Goal: Information Seeking & Learning: Learn about a topic

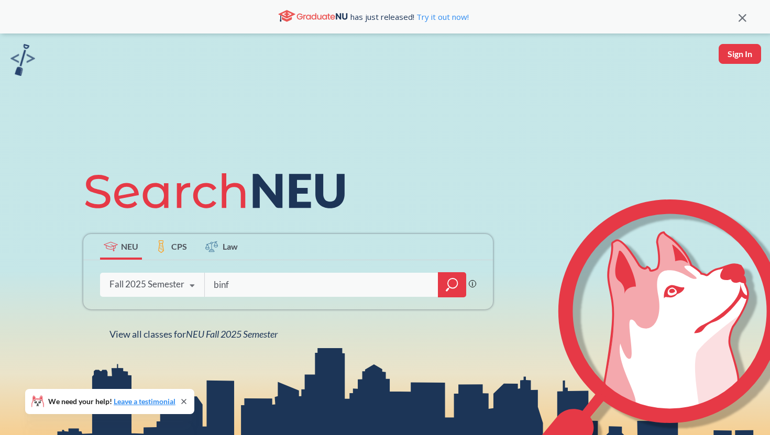
type input "binf"
click at [164, 279] on div "Fall 2025 Semester" at bounding box center [146, 285] width 75 height 12
click at [457, 16] on link "Try it out now!" at bounding box center [441, 17] width 54 height 10
click at [251, 335] on span "NEU Fall 2025 Semester" at bounding box center [232, 334] width 92 height 12
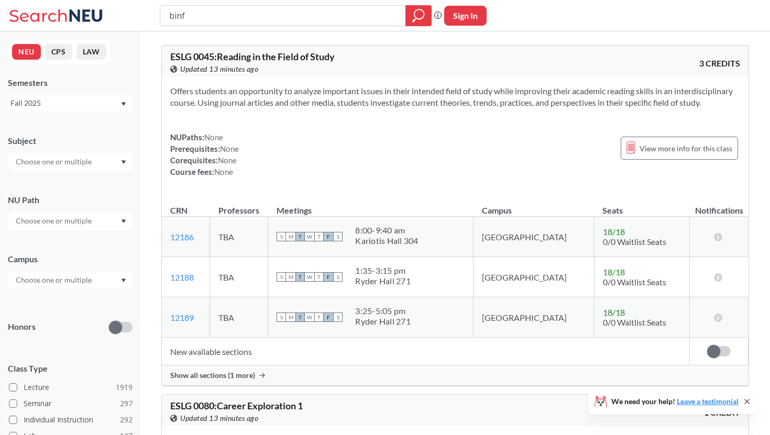
type input "binf"
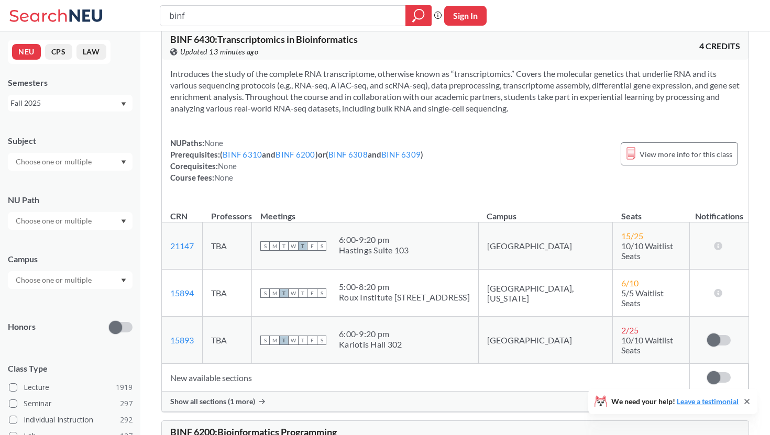
scroll to position [37, 0]
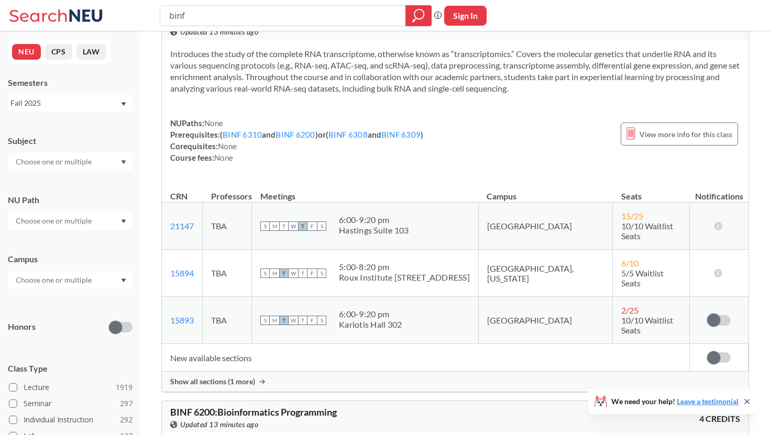
click at [244, 377] on span "Show all sections (1 more)" at bounding box center [212, 381] width 85 height 9
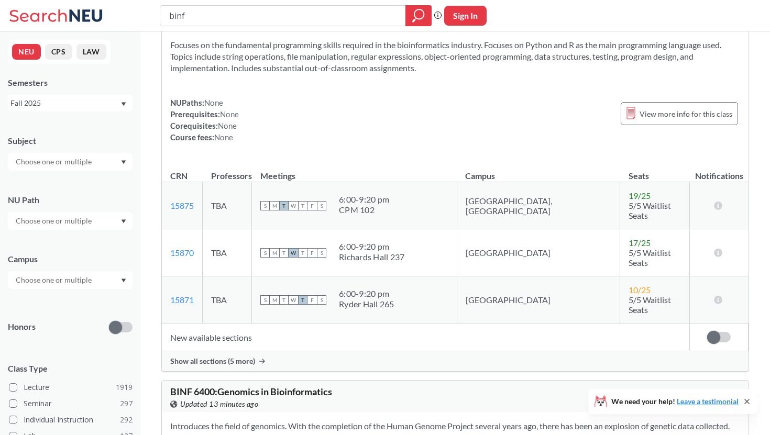
scroll to position [539, 0]
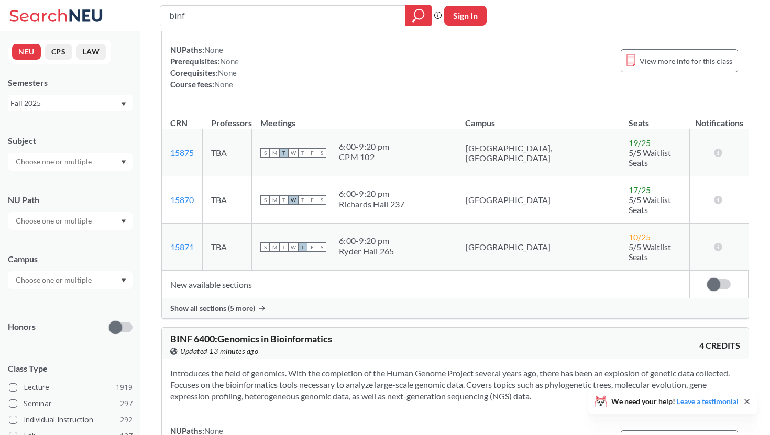
click at [237, 304] on span "Show all sections (5 more)" at bounding box center [212, 308] width 85 height 9
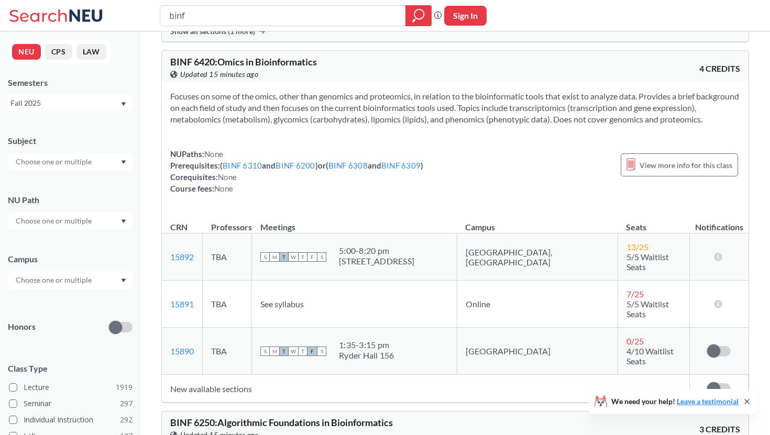
scroll to position [1915, 0]
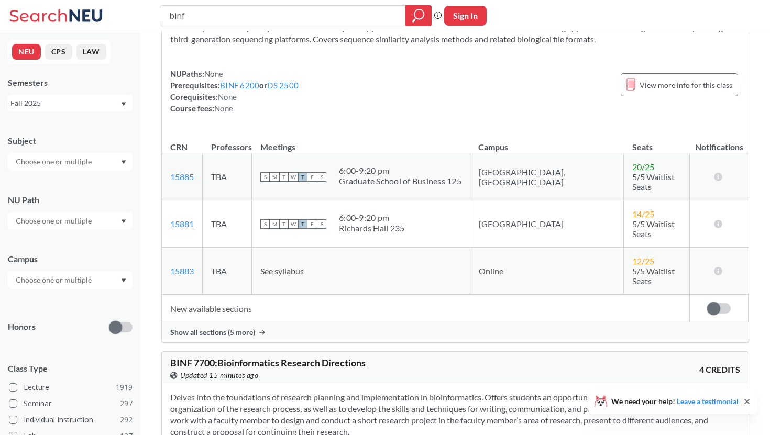
click at [81, 107] on div "Fall 2025" at bounding box center [64, 103] width 109 height 12
click at [69, 164] on span "Summer Full 2025" at bounding box center [45, 167] width 62 height 12
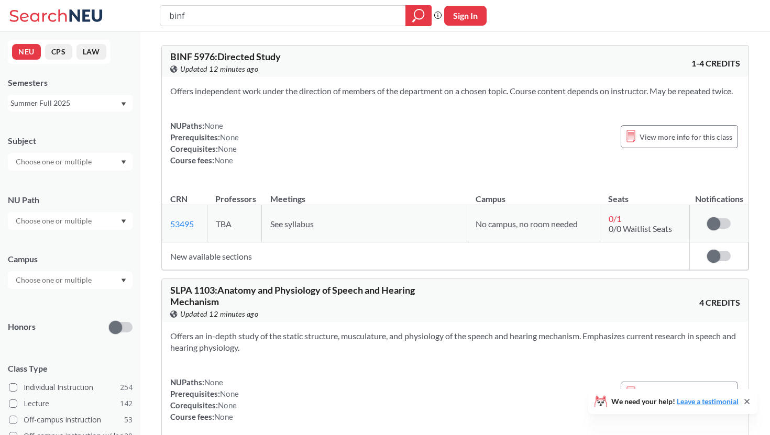
click at [112, 105] on div "Summer Full 2025" at bounding box center [64, 103] width 109 height 12
click at [95, 147] on div "Summer 2 2025" at bounding box center [70, 154] width 125 height 29
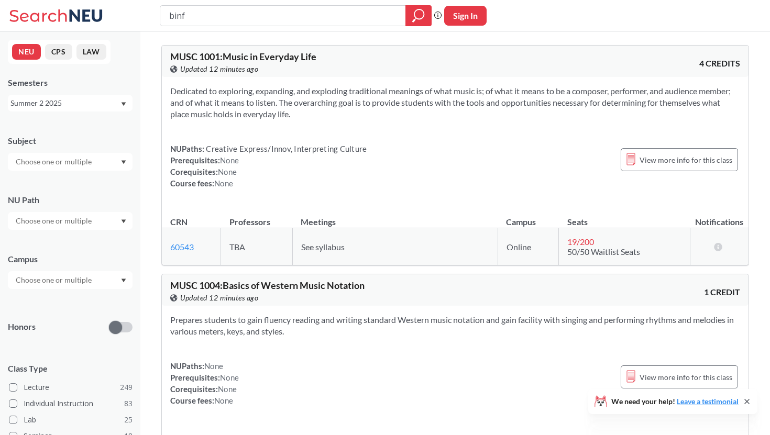
click at [98, 109] on div "Summer 2 2025" at bounding box center [70, 103] width 125 height 17
click at [86, 182] on div "Summer Full 2025" at bounding box center [73, 184] width 118 height 12
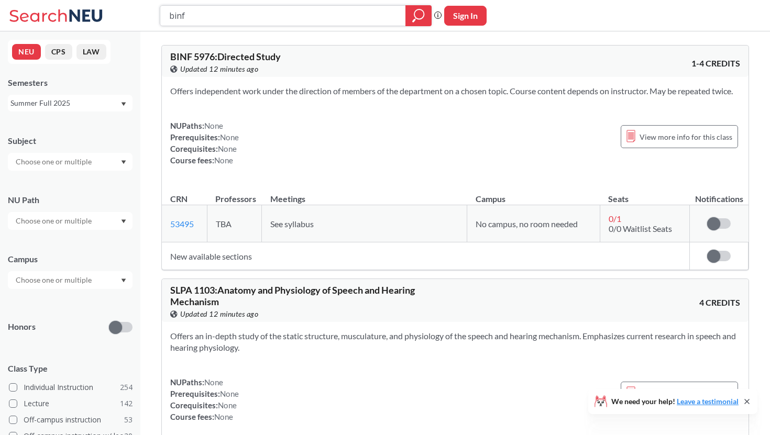
click at [246, 19] on input "binf" at bounding box center [283, 16] width 230 height 18
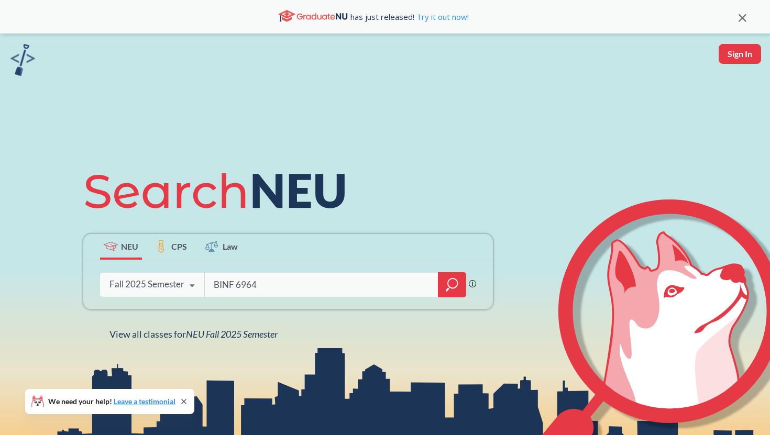
type input "BINF 6964"
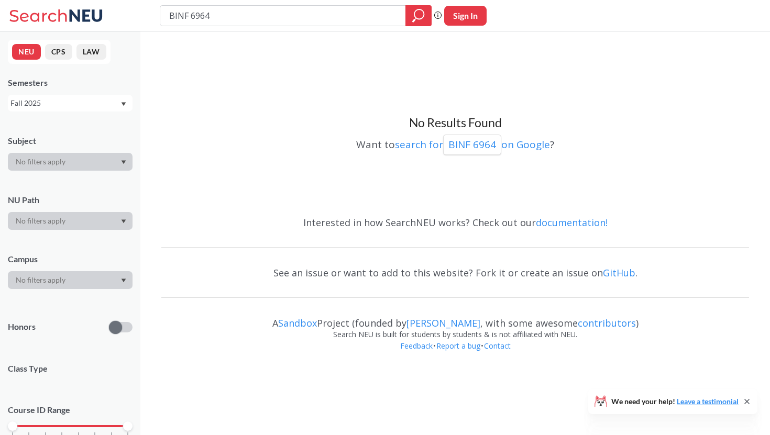
click at [192, 18] on input "BINF 6964" at bounding box center [283, 16] width 230 height 18
type input "BINF6964"
click at [105, 104] on div "Fall 2025" at bounding box center [64, 103] width 109 height 12
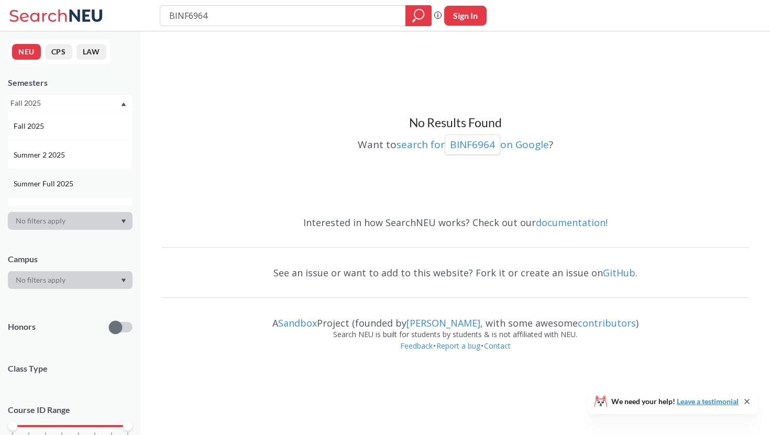
click at [88, 176] on div "Summer Full 2025" at bounding box center [70, 183] width 125 height 29
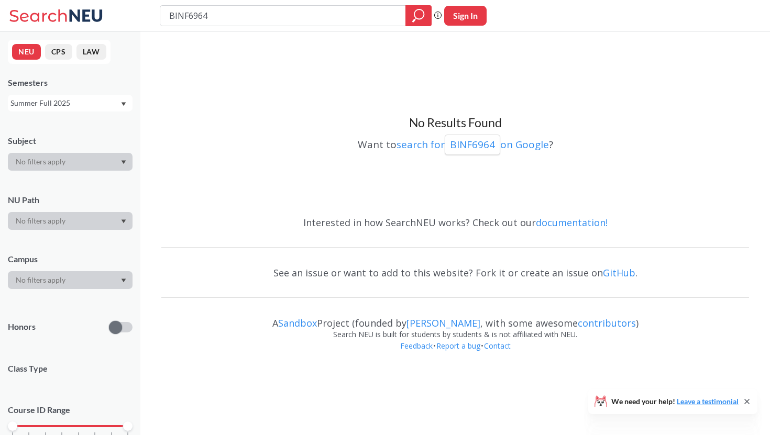
click at [87, 106] on div "Summer Full 2025" at bounding box center [64, 103] width 109 height 12
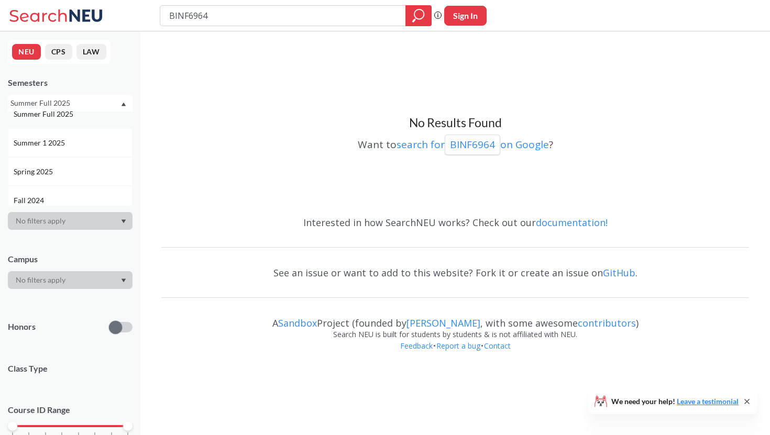
scroll to position [70, 0]
click at [70, 175] on div "Spring 2025" at bounding box center [73, 171] width 118 height 12
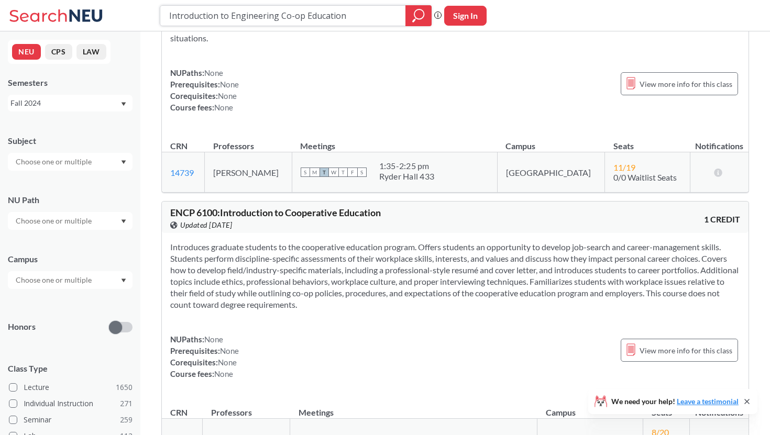
scroll to position [840, 0]
